Goal: Transaction & Acquisition: Purchase product/service

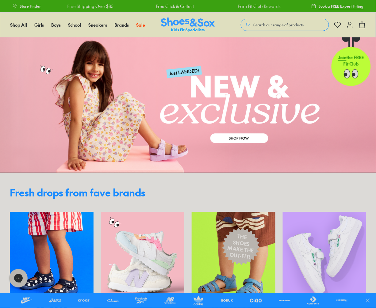
click at [244, 138] on link at bounding box center [188, 104] width 376 height 135
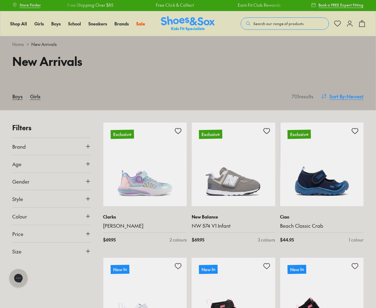
click at [342, 96] on span "Sort By" at bounding box center [337, 96] width 16 height 7
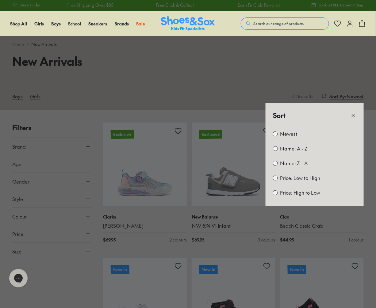
click at [292, 177] on label "Price: Low to High" at bounding box center [300, 178] width 40 height 7
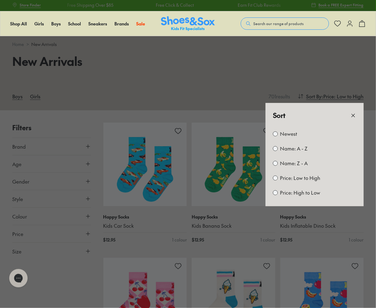
click at [201, 76] on button at bounding box center [188, 154] width 376 height 308
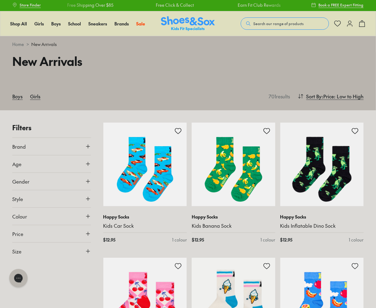
click at [49, 177] on button "Gender" at bounding box center [51, 181] width 79 height 17
click at [57, 201] on label "Boys" at bounding box center [57, 199] width 19 height 11
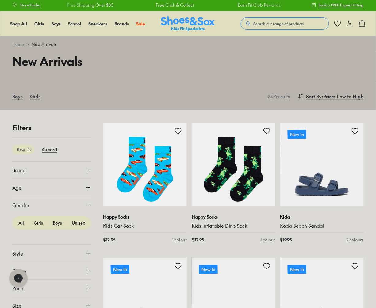
click at [166, 94] on div "Boys Girls" at bounding box center [138, 95] width 253 height 13
click at [146, 94] on div "Boys Girls" at bounding box center [138, 95] width 253 height 13
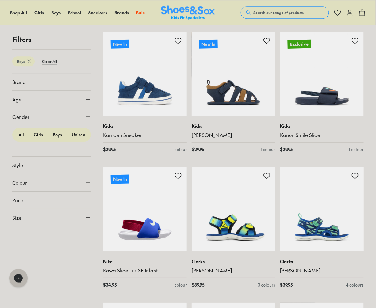
scroll to position [359, 0]
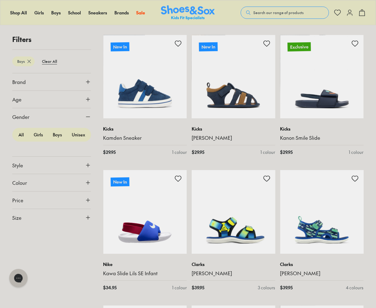
click at [41, 98] on button "Age" at bounding box center [51, 99] width 79 height 17
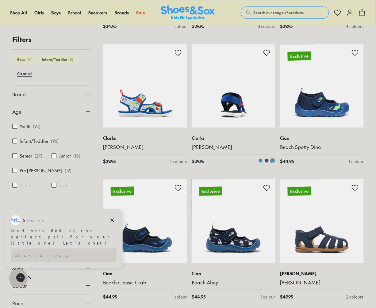
scroll to position [353, 0]
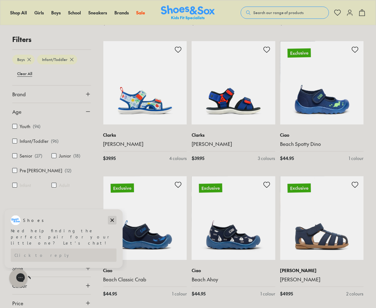
click at [112, 220] on icon "Dismiss campaign" at bounding box center [112, 219] width 6 height 7
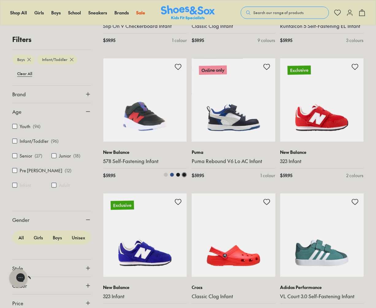
scroll to position [877, 0]
